Goal: Task Accomplishment & Management: Use online tool/utility

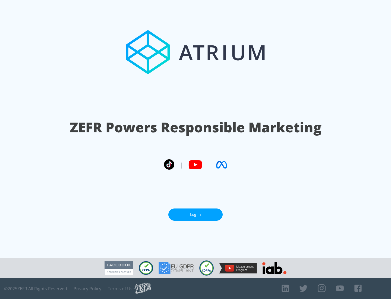
click at [196, 214] on link "Log In" at bounding box center [195, 214] width 54 height 12
